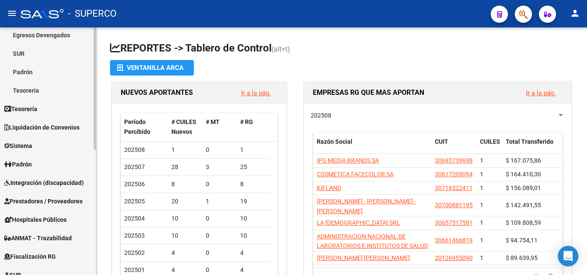
scroll to position [86, 0]
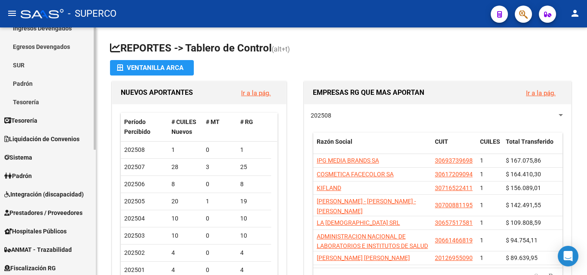
click at [37, 119] on span "Tesorería" at bounding box center [20, 120] width 33 height 9
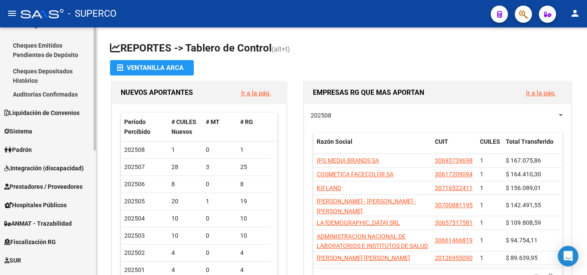
scroll to position [129, 0]
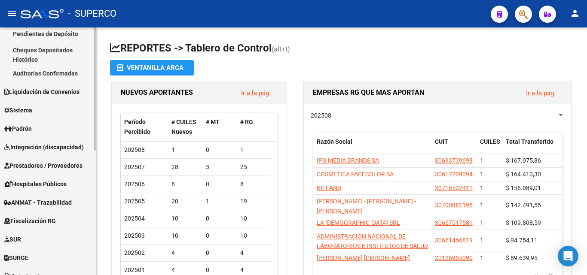
click at [34, 163] on span "Prestadores / Proveedores" at bounding box center [43, 165] width 78 height 9
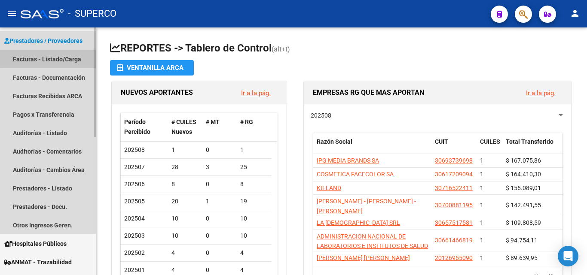
click at [62, 58] on link "Facturas - Listado/Carga" at bounding box center [48, 59] width 96 height 18
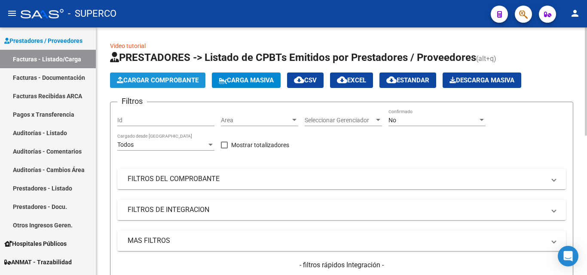
click at [164, 82] on span "Cargar Comprobante" at bounding box center [158, 80] width 82 height 8
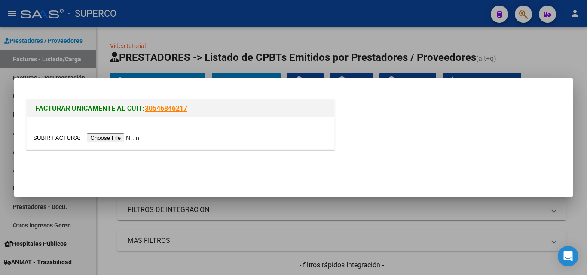
click at [134, 138] on input "file" at bounding box center [87, 138] width 109 height 9
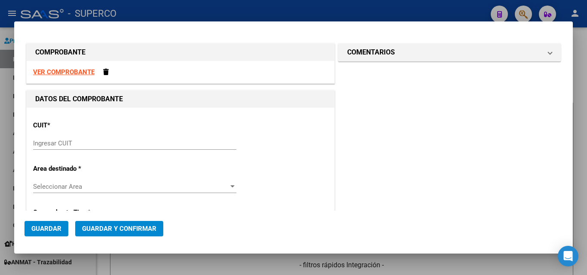
click at [50, 147] on input "Ingresar CUIT" at bounding box center [134, 144] width 203 height 8
paste input "30-67881435-7"
type input "30-67881435-7"
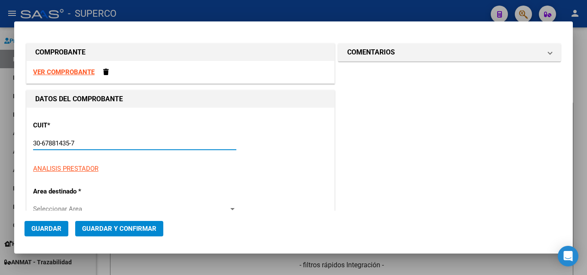
type input "3101"
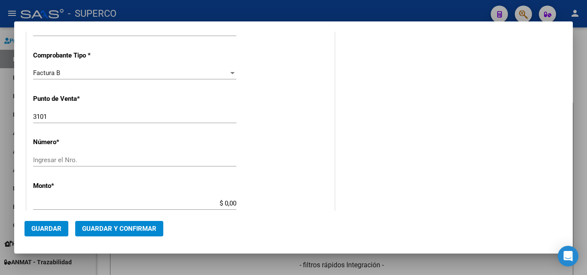
scroll to position [258, 0]
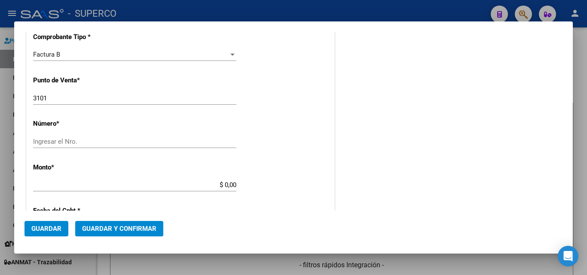
type input "30-67881435-7"
click at [65, 144] on input "Ingresar el Nro." at bounding box center [134, 142] width 203 height 8
paste input "13945514"
type input "13945514"
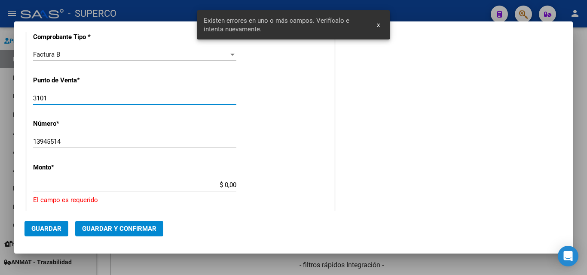
drag, startPoint x: 58, startPoint y: 98, endPoint x: 29, endPoint y: 94, distance: 29.5
click at [29, 94] on div "CUIT * 30-67881435-7 Ingresar CUIT ANALISIS PRESTADOR TELEFONICA MOVILES ARGENT…" at bounding box center [181, 186] width 308 height 673
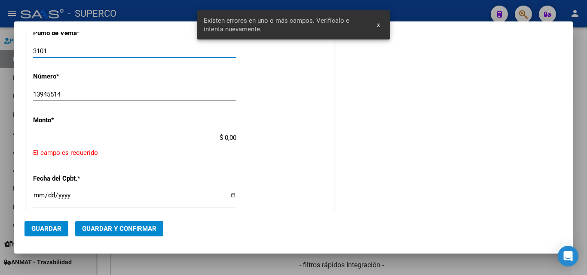
scroll to position [317, 0]
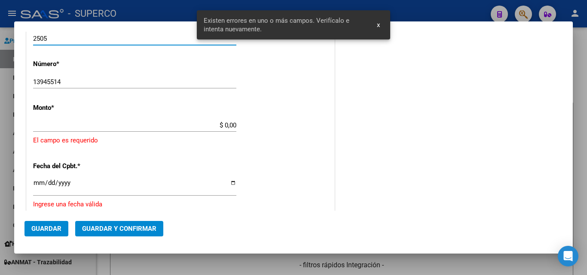
type input "2505"
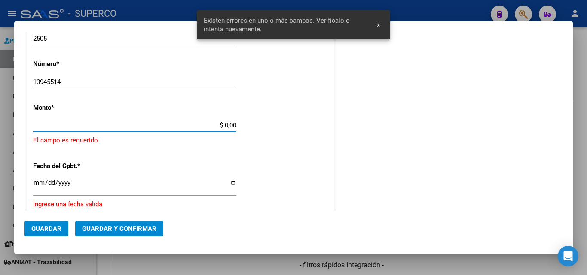
click at [84, 128] on input "$ 0,00" at bounding box center [134, 126] width 203 height 8
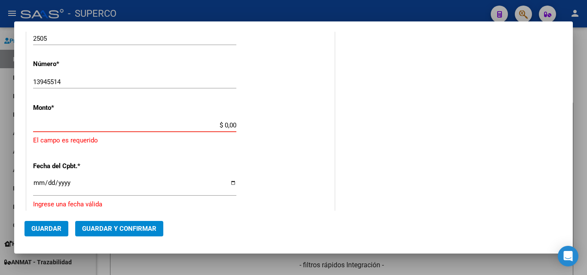
click at [88, 130] on div "$ 0,00 Ingresar el monto" at bounding box center [134, 125] width 203 height 13
paste input "53.954,75"
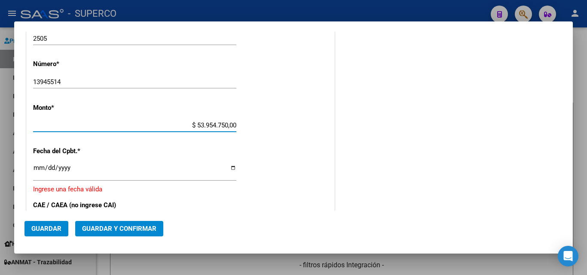
drag, startPoint x: 218, startPoint y: 124, endPoint x: 225, endPoint y: 125, distance: 7.3
click at [219, 124] on input "$ 53.954.750,00" at bounding box center [134, 126] width 203 height 8
click at [214, 125] on input "$ 53.954.750,00" at bounding box center [134, 126] width 203 height 8
drag, startPoint x: 225, startPoint y: 126, endPoint x: 233, endPoint y: 126, distance: 7.7
click at [233, 126] on input "$ 5.395.750,00" at bounding box center [134, 126] width 203 height 8
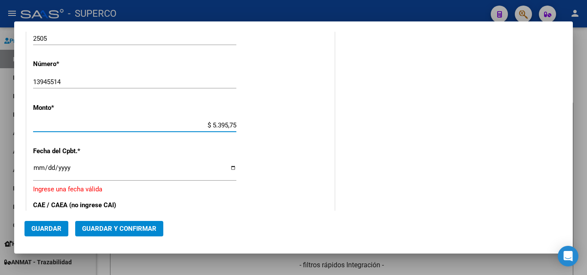
click at [224, 124] on input "$ 5.395,75" at bounding box center [134, 126] width 203 height 8
type input "$ 53.954,75"
click at [184, 166] on input "Ingresar la fecha" at bounding box center [134, 171] width 203 height 14
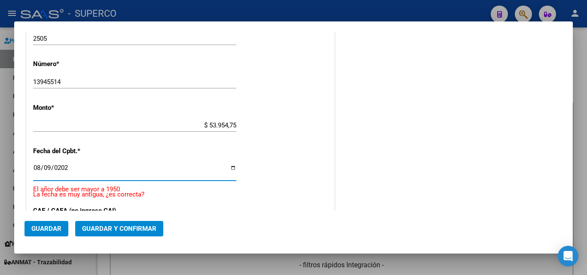
type input "[DATE]"
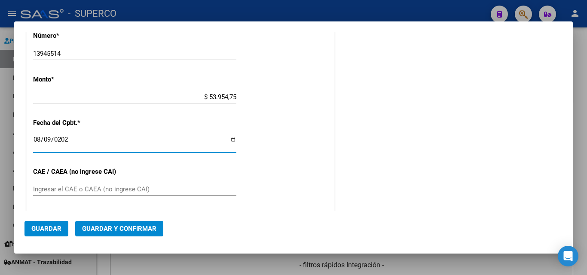
scroll to position [360, 0]
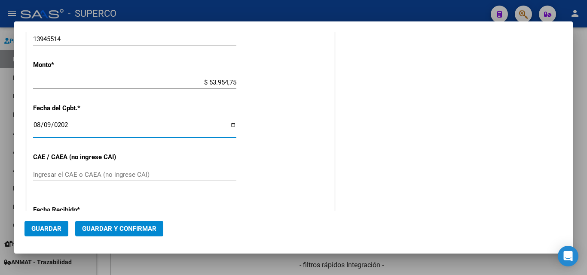
click at [88, 173] on input "Ingresar el CAE o CAEA (no ingrese CAI)" at bounding box center [134, 175] width 203 height 8
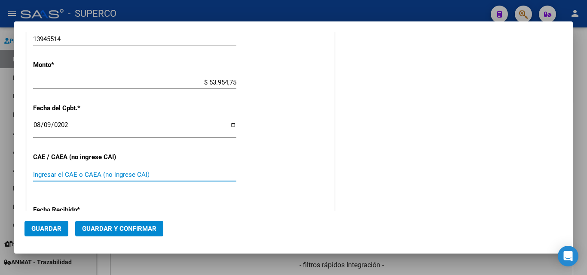
scroll to position [403, 0]
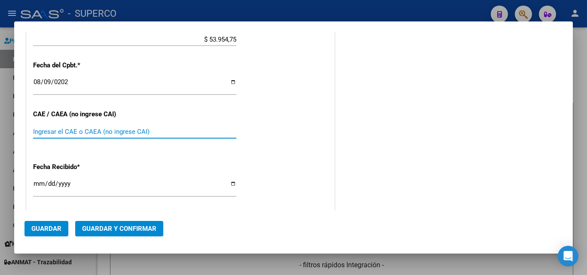
paste input "75327679624493"
type input "75327679624493"
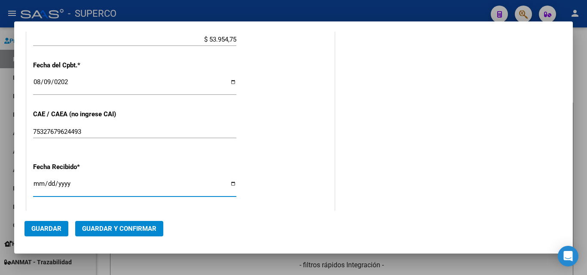
click at [87, 189] on input "[DATE]" at bounding box center [134, 187] width 203 height 14
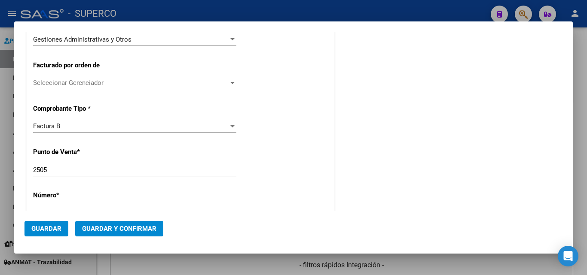
scroll to position [208, 0]
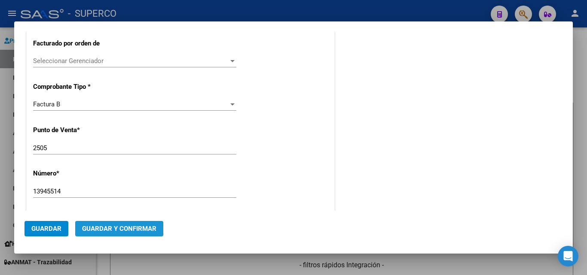
click at [104, 228] on span "Guardar y Confirmar" at bounding box center [119, 229] width 74 height 8
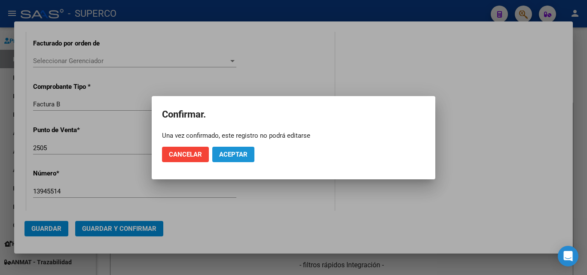
click at [237, 154] on span "Aceptar" at bounding box center [233, 155] width 28 height 8
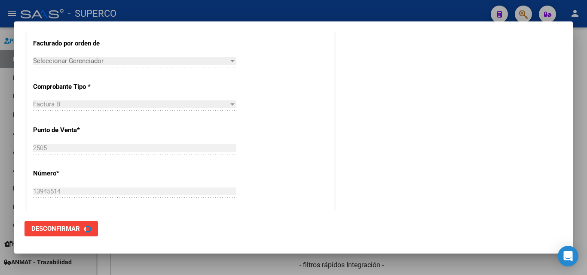
scroll to position [0, 0]
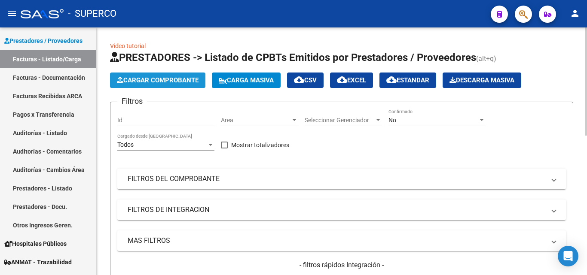
click at [160, 82] on span "Cargar Comprobante" at bounding box center [158, 80] width 82 height 8
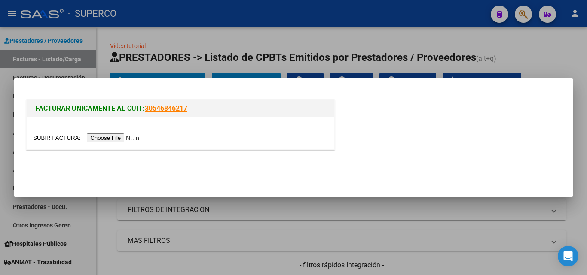
click at [122, 138] on input "file" at bounding box center [87, 138] width 109 height 9
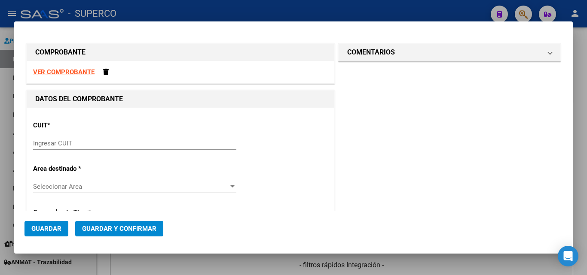
click at [66, 146] on input "Ingresar CUIT" at bounding box center [134, 144] width 203 height 8
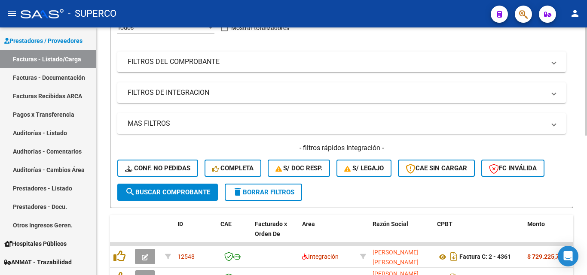
scroll to position [172, 0]
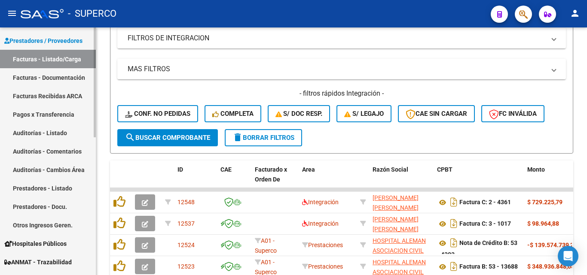
click at [37, 57] on link "Facturas - Listado/Carga" at bounding box center [48, 59] width 96 height 18
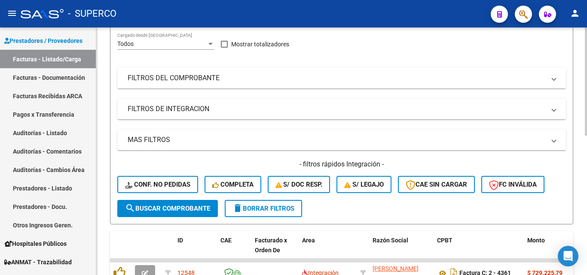
scroll to position [0, 0]
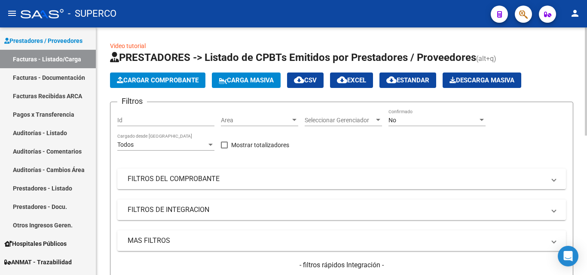
click at [400, 119] on div "No" at bounding box center [432, 120] width 89 height 7
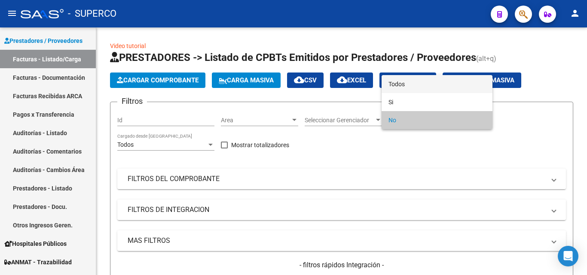
click at [406, 83] on span "Todos" at bounding box center [436, 84] width 97 height 18
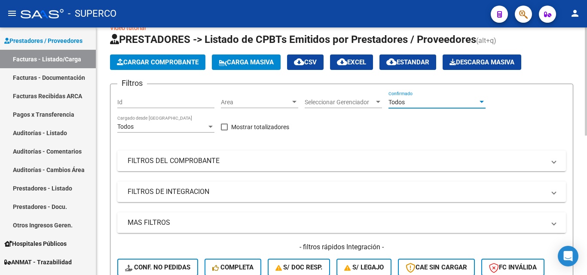
scroll to position [129, 0]
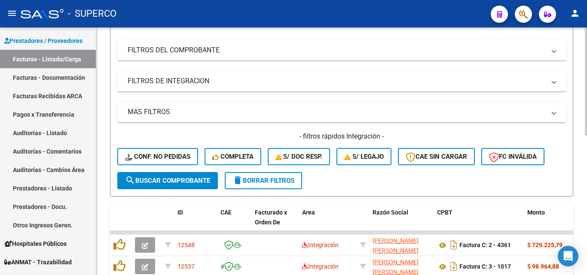
click at [167, 185] on button "search Buscar Comprobante" at bounding box center [167, 180] width 100 height 17
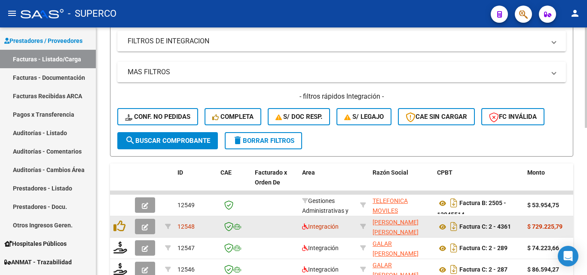
scroll to position [172, 0]
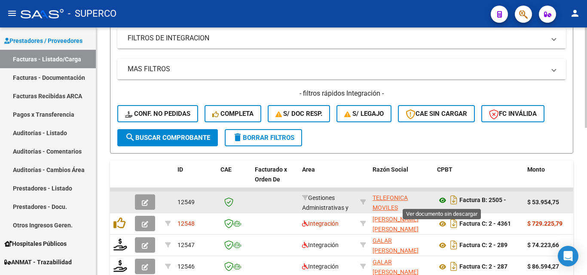
click at [441, 200] on icon at bounding box center [442, 200] width 11 height 10
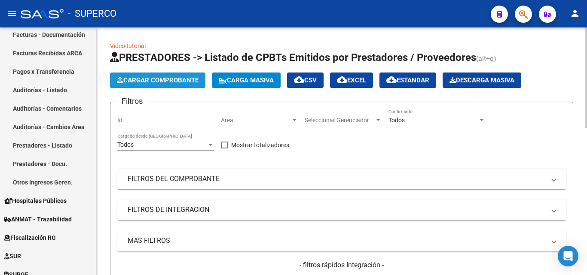
click at [155, 79] on span "Cargar Comprobante" at bounding box center [158, 80] width 82 height 8
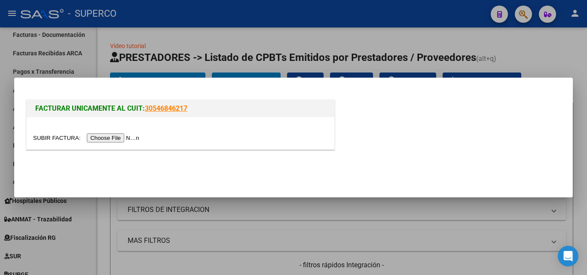
click at [130, 139] on input "file" at bounding box center [87, 138] width 109 height 9
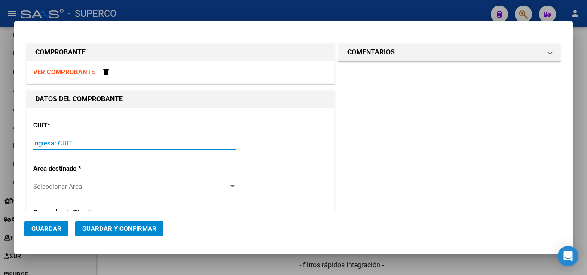
click at [65, 145] on input "Ingresar CUIT" at bounding box center [134, 144] width 203 height 8
paste input "30-67881435-7"
type input "30-67881435-7"
type input "2505"
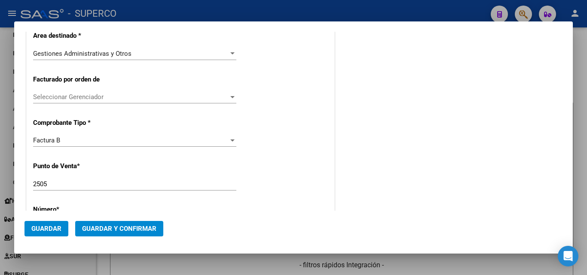
type input "30-67881435-7"
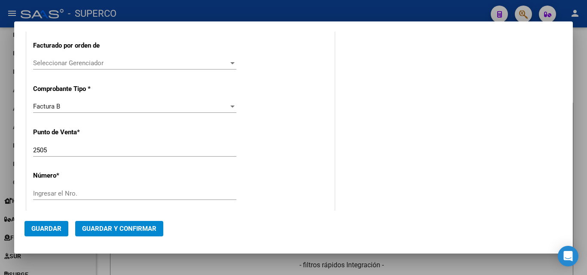
scroll to position [258, 0]
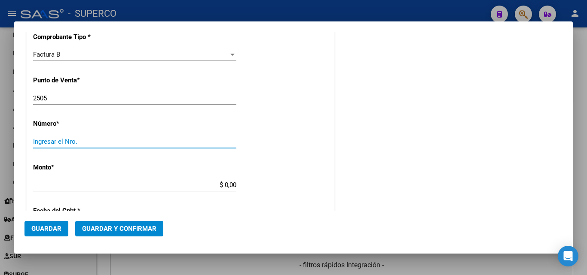
click at [74, 144] on input "Ingresar el Nro." at bounding box center [134, 142] width 203 height 8
paste input "02180555"
type input "02180555"
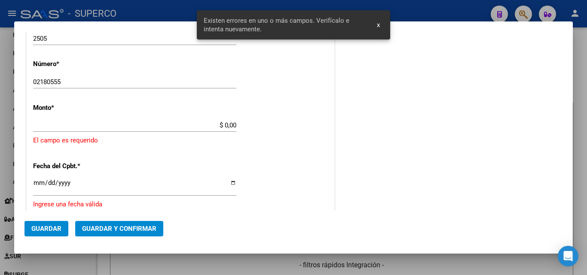
drag, startPoint x: 60, startPoint y: 101, endPoint x: 28, endPoint y: 97, distance: 31.6
click at [28, 97] on div "CUIT * 30-67881435-7 Ingresar CUIT ANALISIS PRESTADOR TELEFONICA MOVILES ARGENT…" at bounding box center [181, 126] width 308 height 673
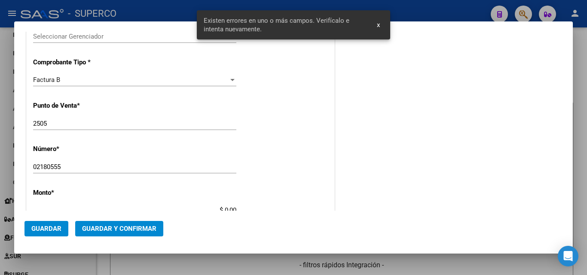
scroll to position [231, 0]
click at [62, 121] on input "2505" at bounding box center [134, 125] width 203 height 8
drag, startPoint x: 61, startPoint y: 122, endPoint x: 30, endPoint y: 121, distance: 31.8
click at [30, 121] on div "CUIT * 30-67881435-7 Ingresar CUIT ANALISIS PRESTADOR TELEFONICA MOVILES ARGENT…" at bounding box center [181, 212] width 308 height 673
type input "3101"
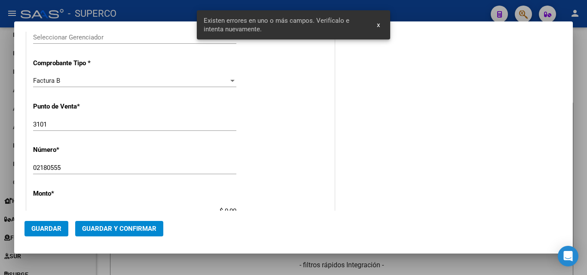
click at [74, 178] on div "02180555 Ingresar el Nro." at bounding box center [134, 171] width 203 height 21
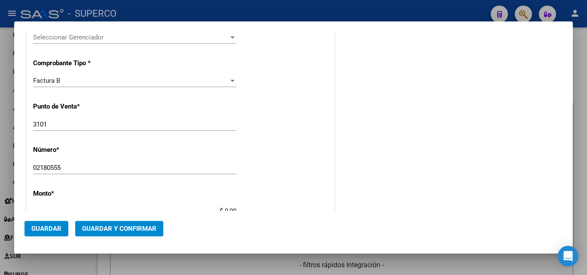
scroll to position [274, 0]
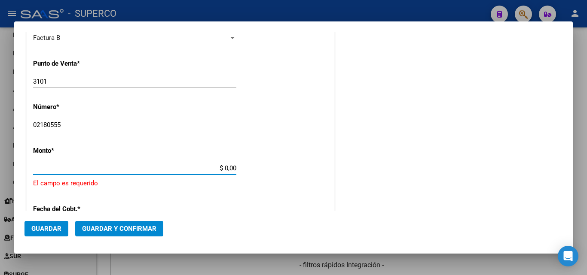
click at [68, 170] on input "$ 0,00" at bounding box center [134, 168] width 203 height 8
paste input "36.020,49"
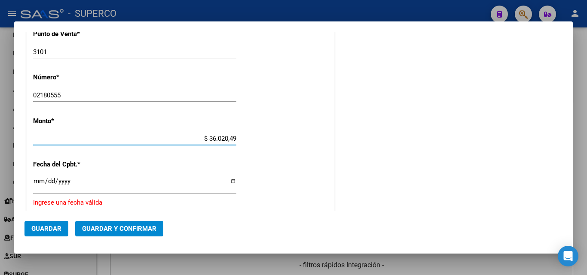
scroll to position [317, 0]
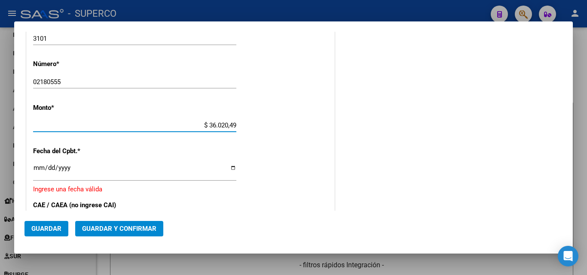
type input "$ 36.020,49"
click at [66, 171] on input "Ingresar la fecha" at bounding box center [134, 171] width 203 height 14
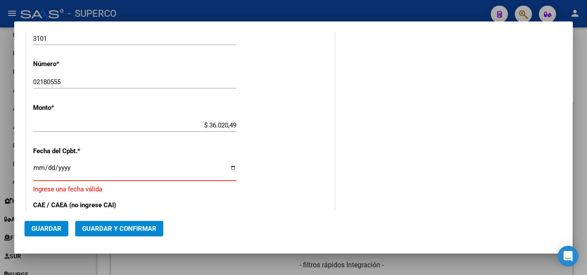
click at [35, 168] on input "Ingresar la fecha" at bounding box center [134, 171] width 203 height 14
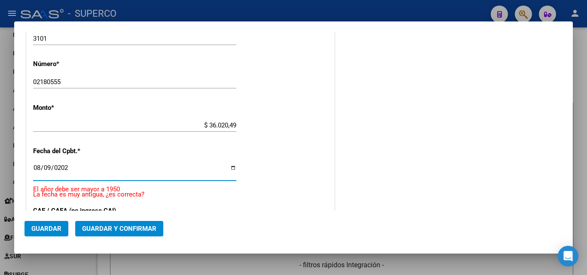
type input "[DATE]"
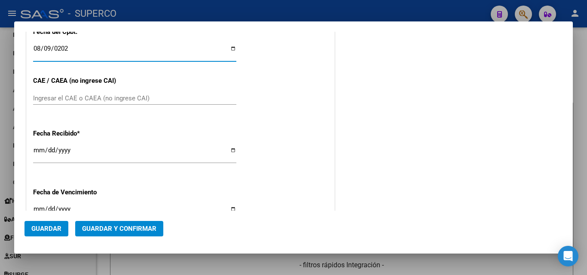
scroll to position [446, 0]
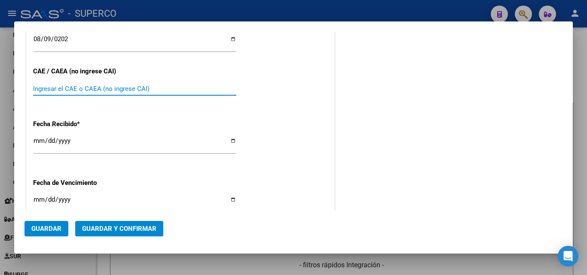
click at [63, 90] on input "Ingresar el CAE o CAEA (no ingrese CAI)" at bounding box center [134, 89] width 203 height 8
paste input "75327678121839"
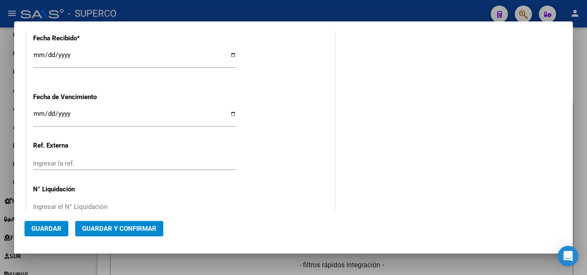
scroll to position [551, 0]
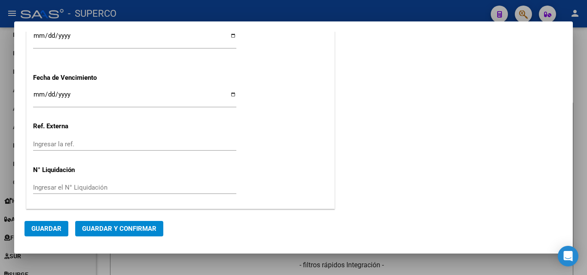
type input "75327678121839"
click at [106, 229] on span "Guardar y Confirmar" at bounding box center [119, 229] width 74 height 8
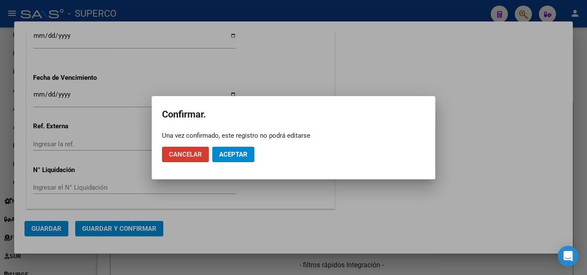
click at [236, 155] on span "Aceptar" at bounding box center [233, 155] width 28 height 8
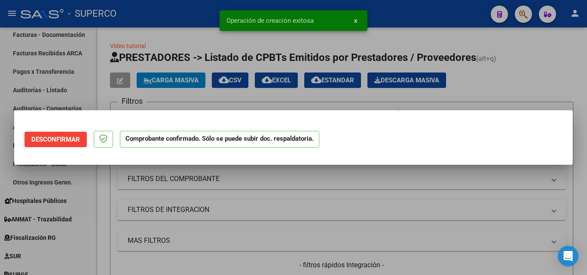
scroll to position [0, 0]
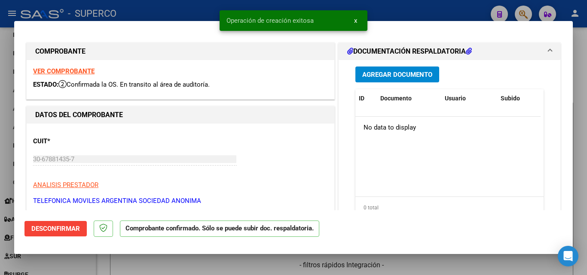
type input "$ 0,00"
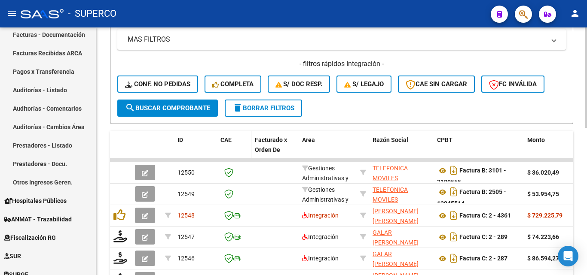
scroll to position [215, 0]
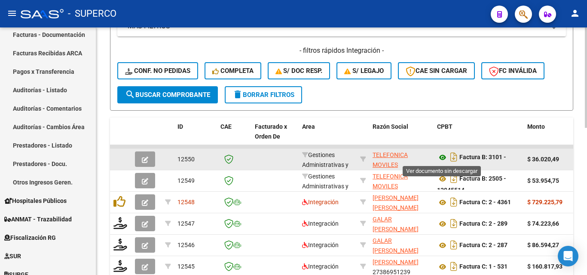
click at [442, 158] on icon at bounding box center [442, 157] width 11 height 10
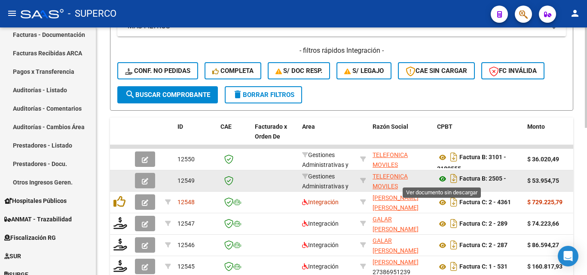
click at [442, 179] on icon at bounding box center [442, 179] width 11 height 10
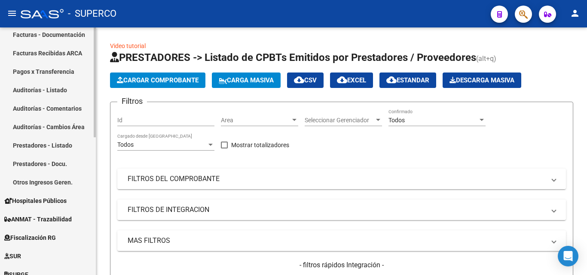
scroll to position [129, 0]
